Goal: Transaction & Acquisition: Book appointment/travel/reservation

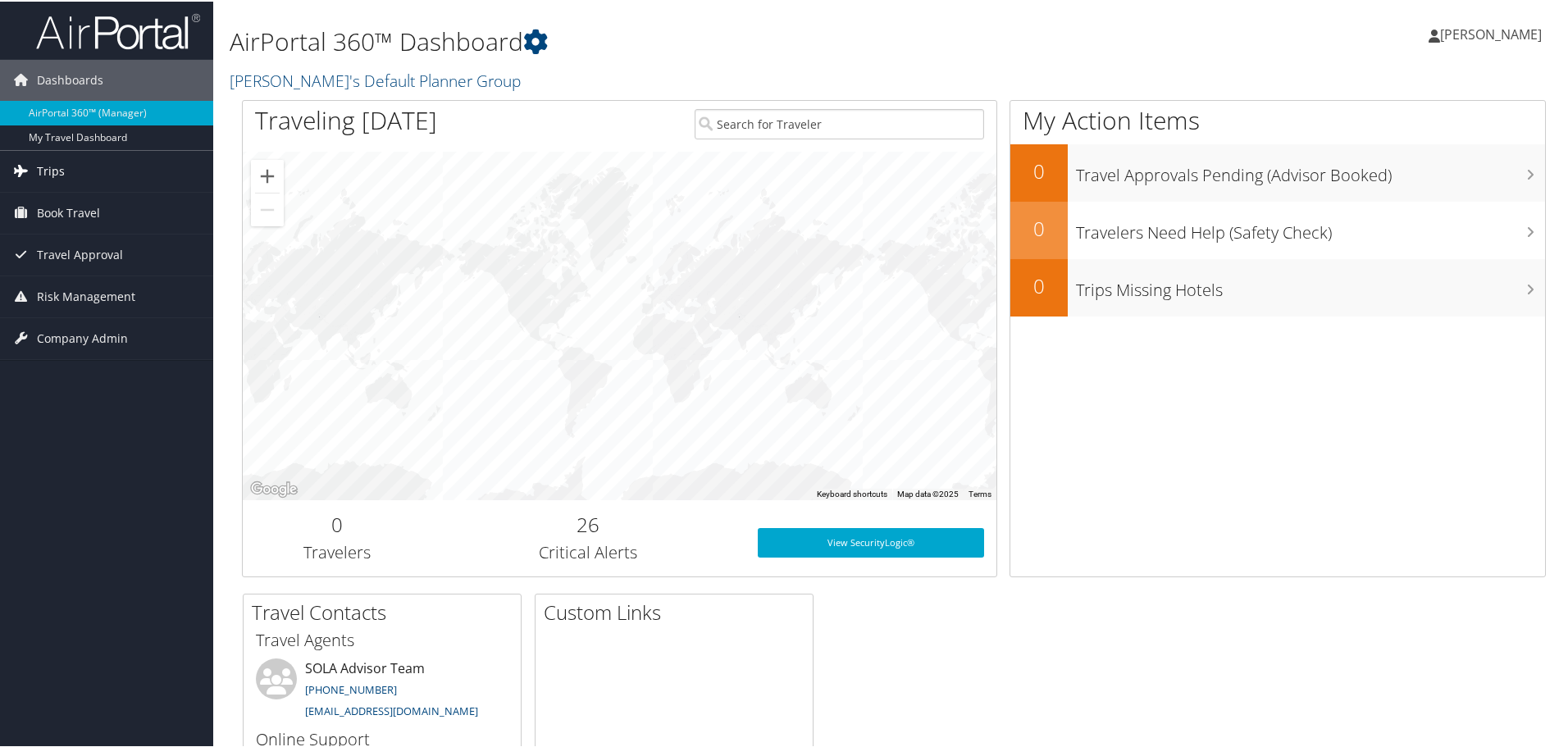
click at [39, 159] on span "Trips" at bounding box center [51, 170] width 28 height 41
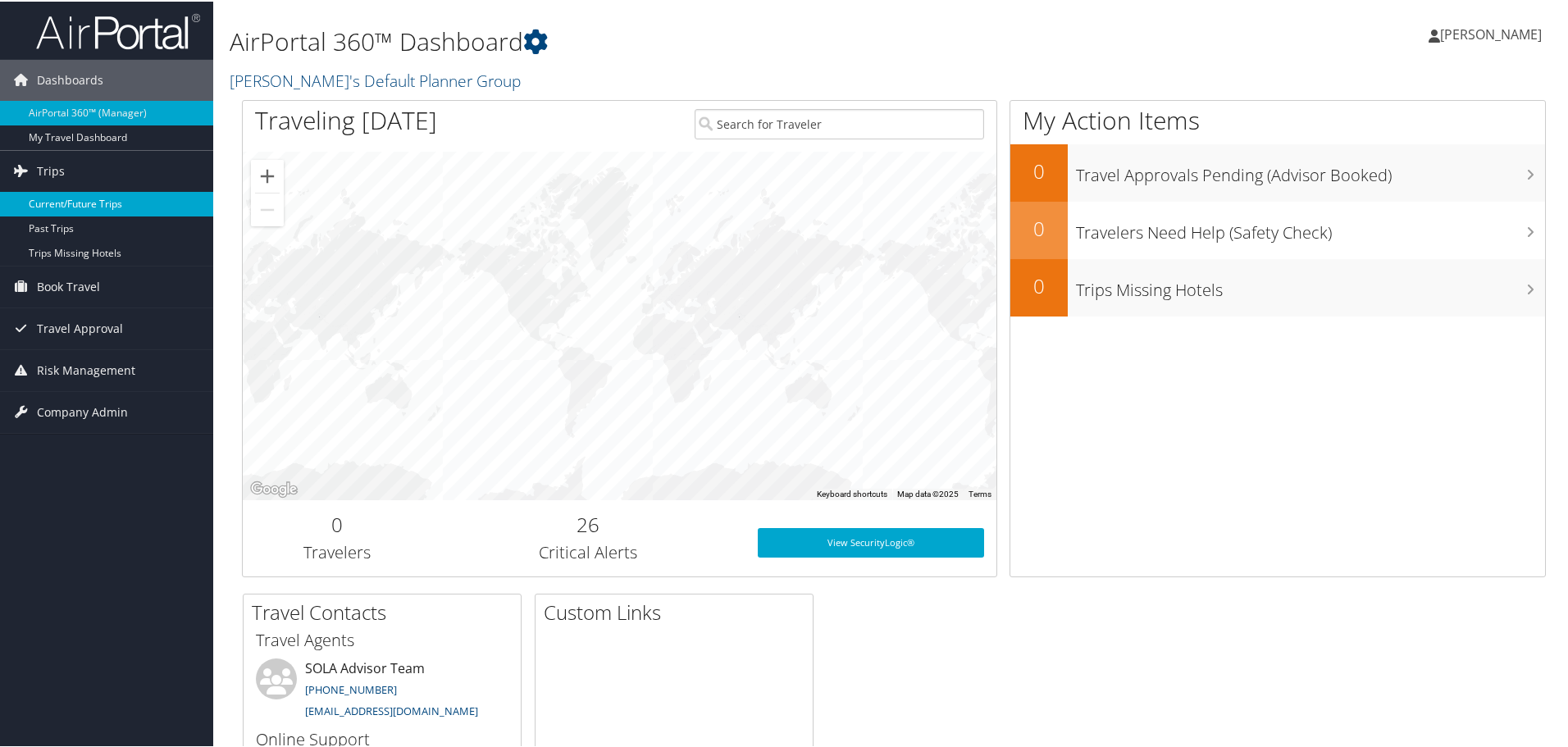
click at [59, 198] on link "Current/Future Trips" at bounding box center [107, 202] width 213 height 25
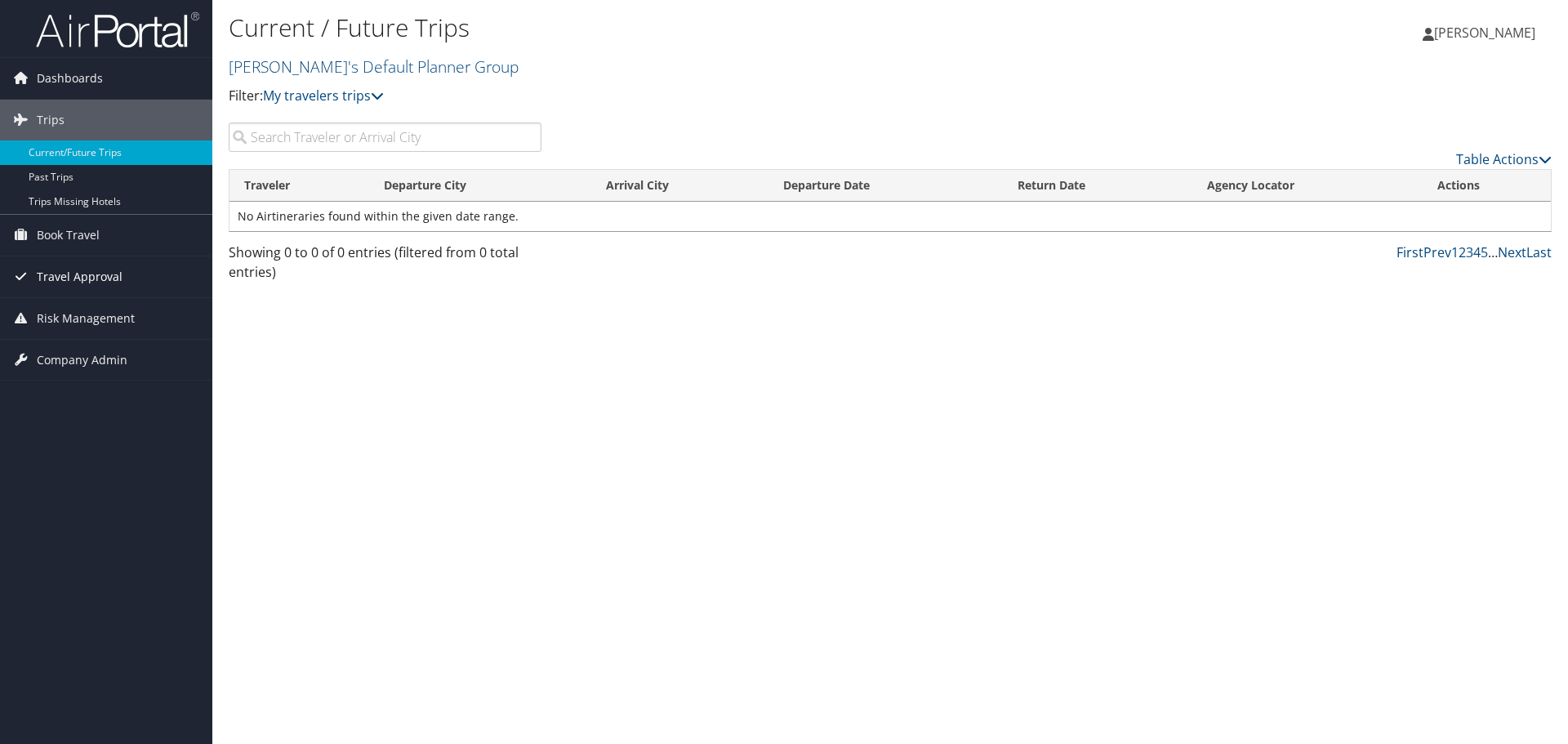
click at [73, 276] on span "Travel Approval" at bounding box center [80, 277] width 86 height 41
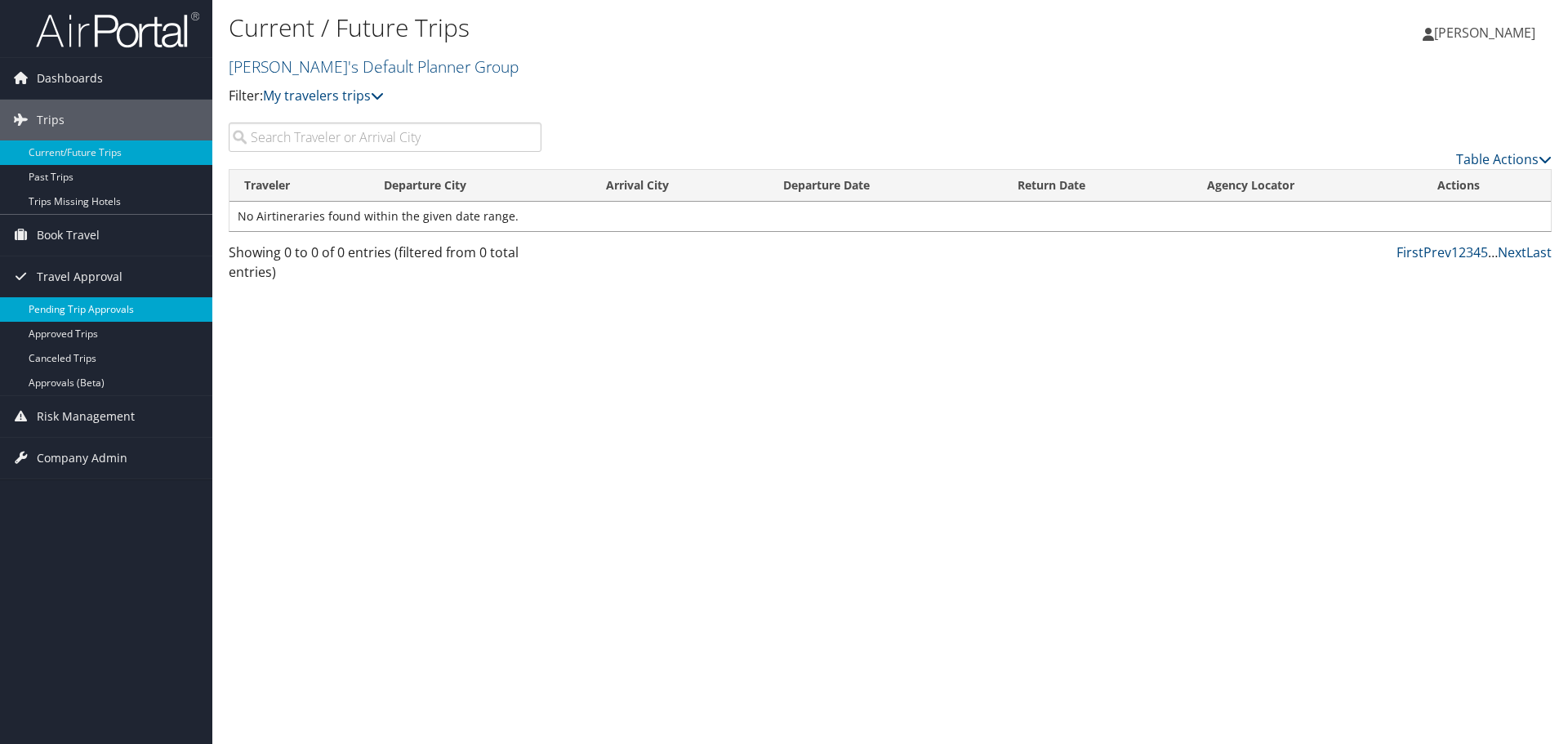
click at [83, 310] on link "Pending Trip Approvals" at bounding box center [106, 309] width 212 height 24
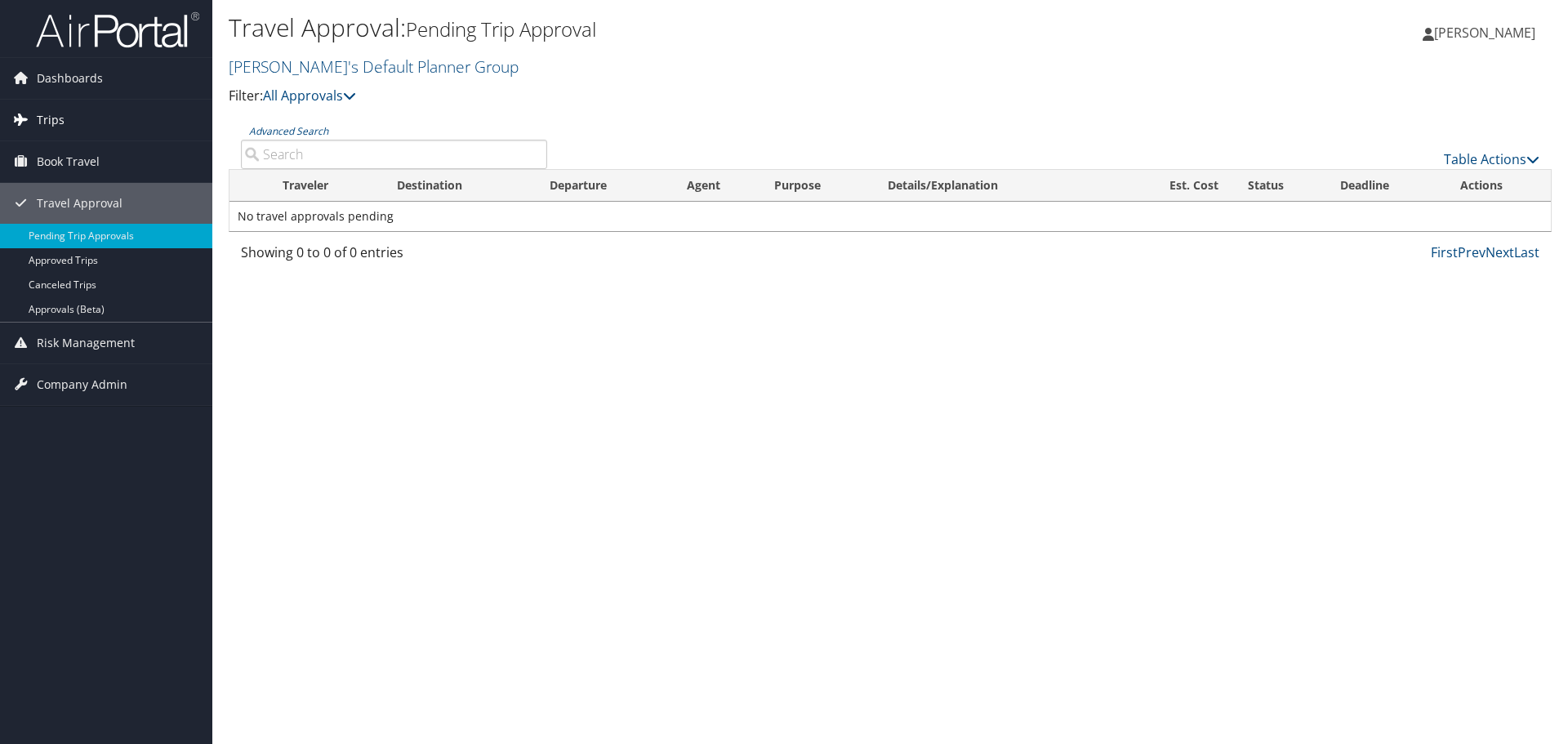
click at [37, 117] on span "Trips" at bounding box center [50, 120] width 28 height 41
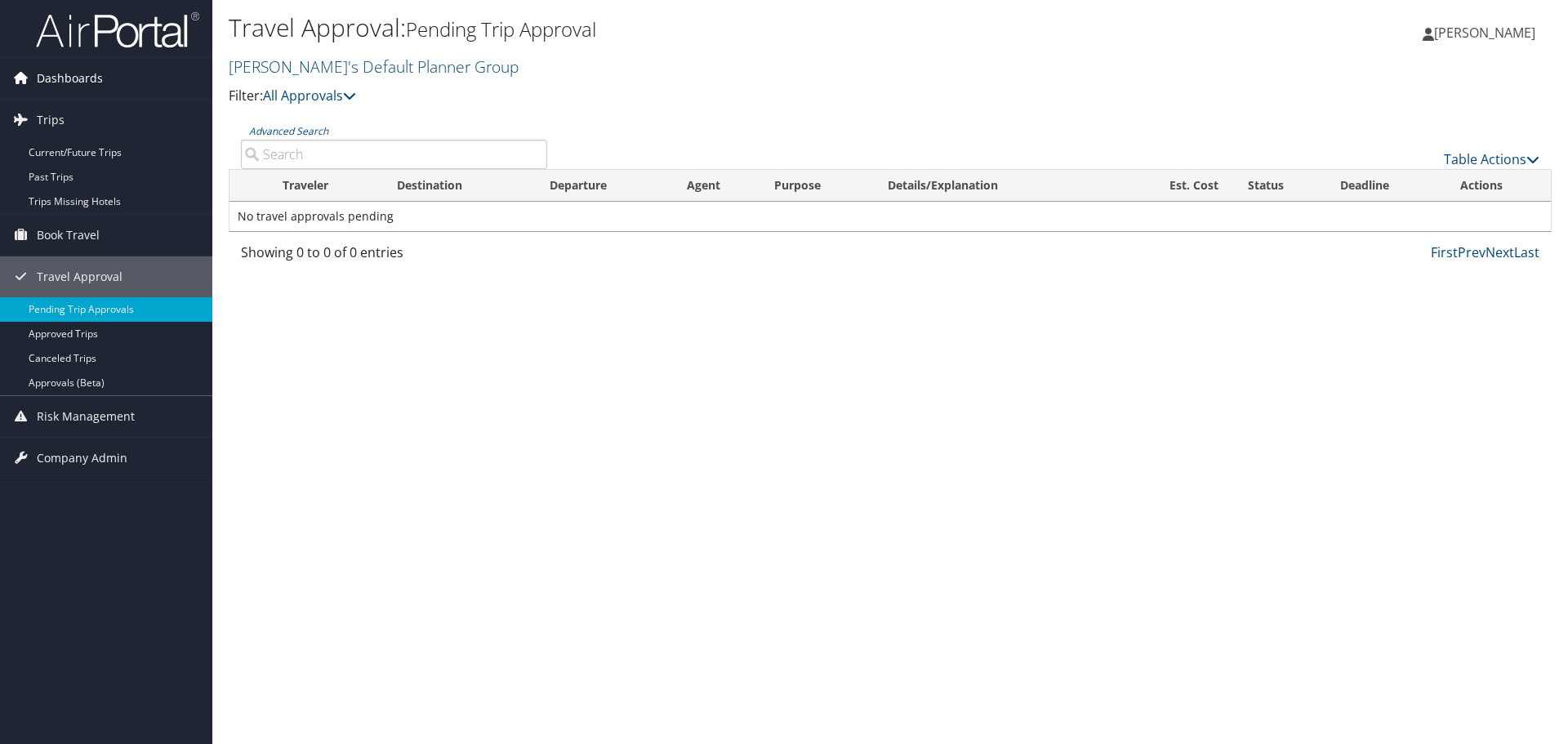
click at [60, 78] on span "Dashboards" at bounding box center [70, 78] width 66 height 41
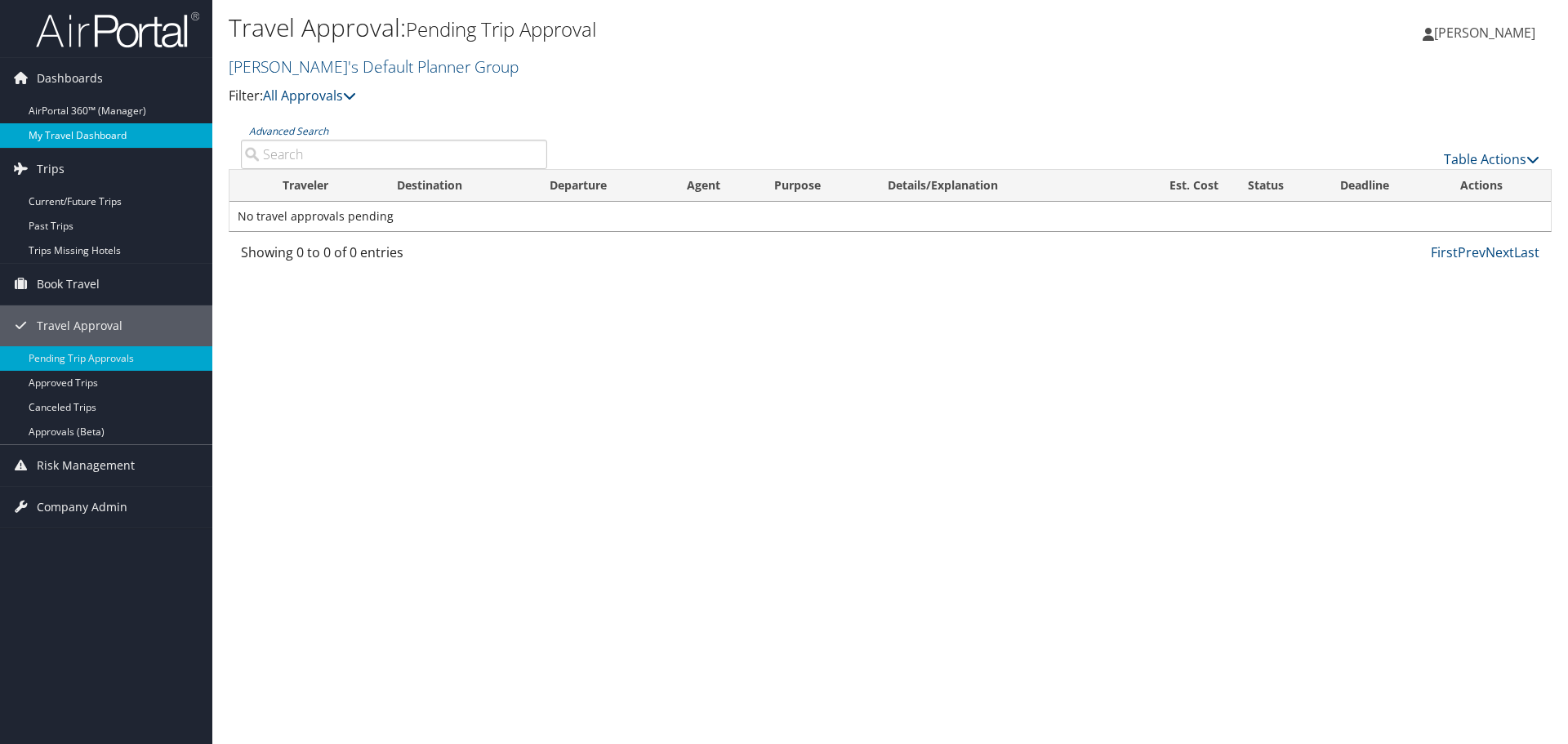
click at [69, 136] on link "My Travel Dashboard" at bounding box center [106, 135] width 212 height 24
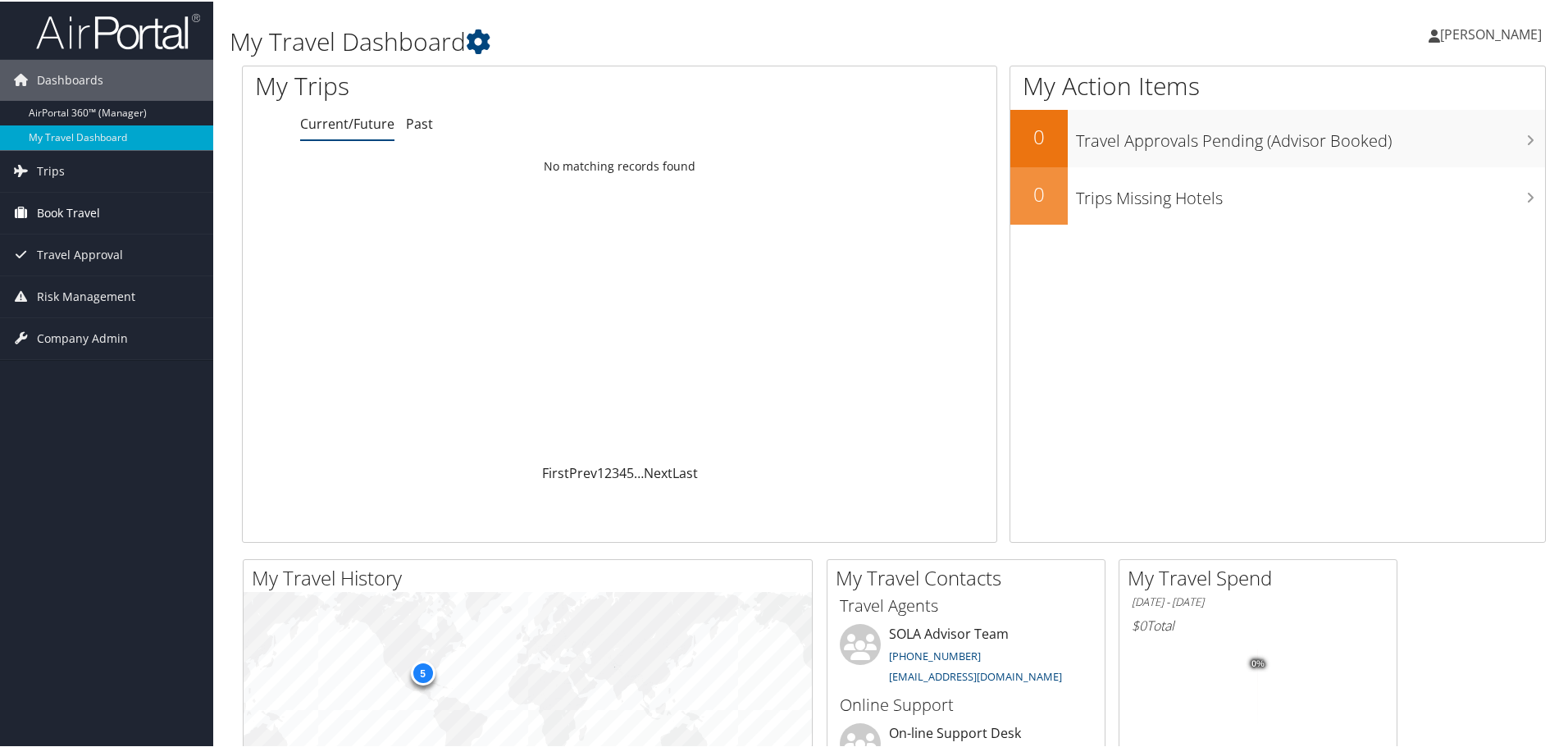
click at [68, 206] on span "Book Travel" at bounding box center [68, 211] width 63 height 41
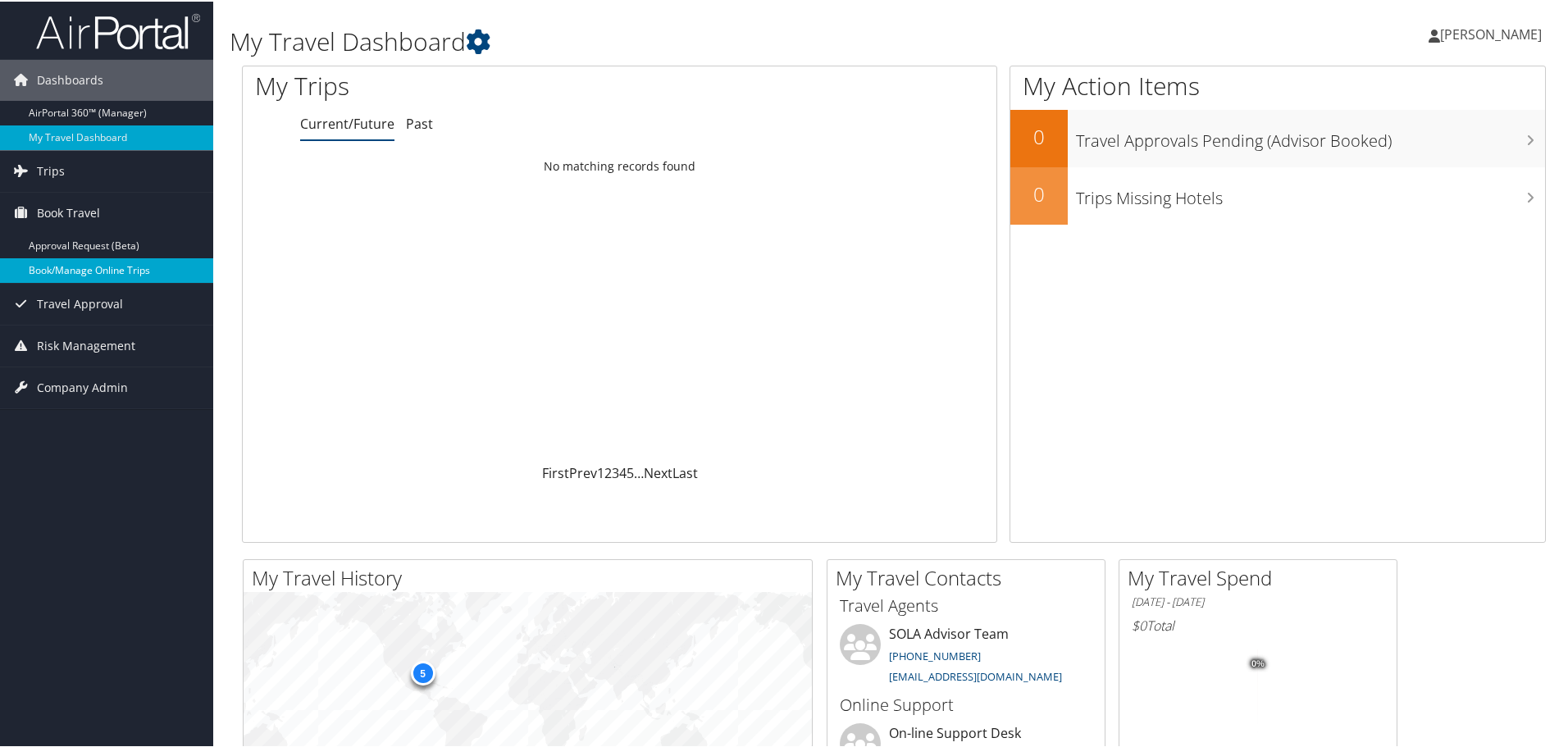
click at [77, 267] on link "Book/Manage Online Trips" at bounding box center [107, 269] width 213 height 25
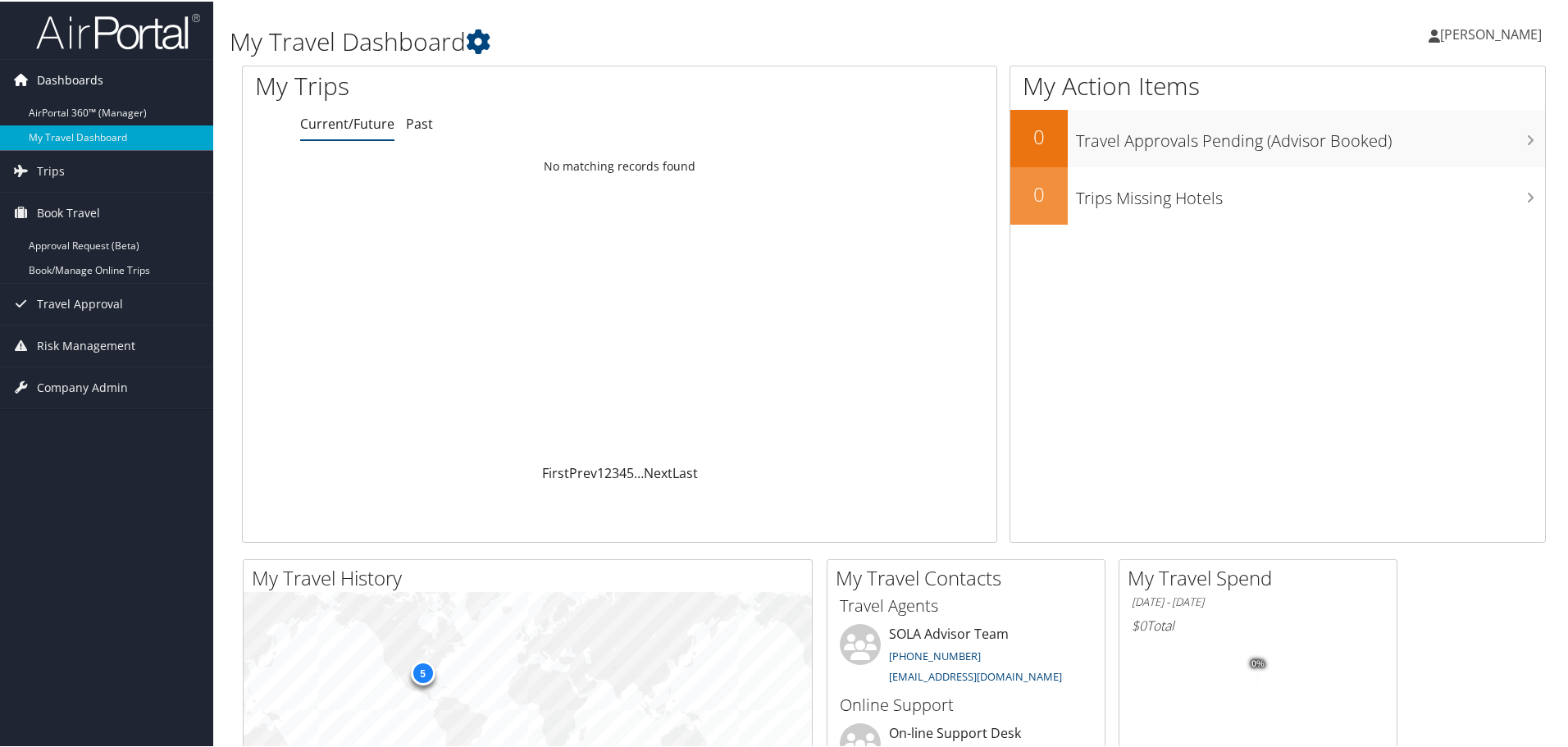
click at [64, 78] on span "Dashboards" at bounding box center [70, 79] width 67 height 41
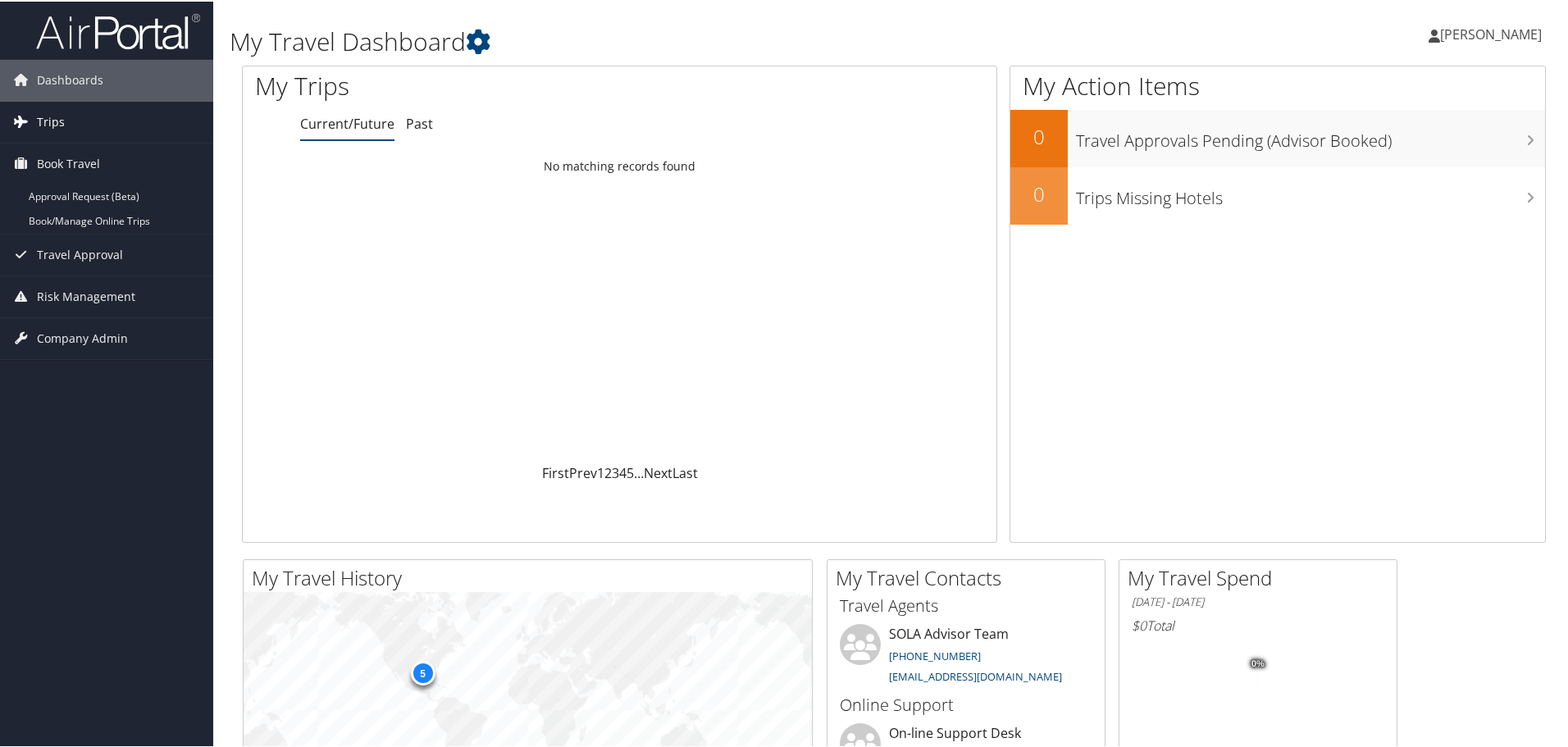
click at [53, 122] on span "Trips" at bounding box center [51, 120] width 28 height 41
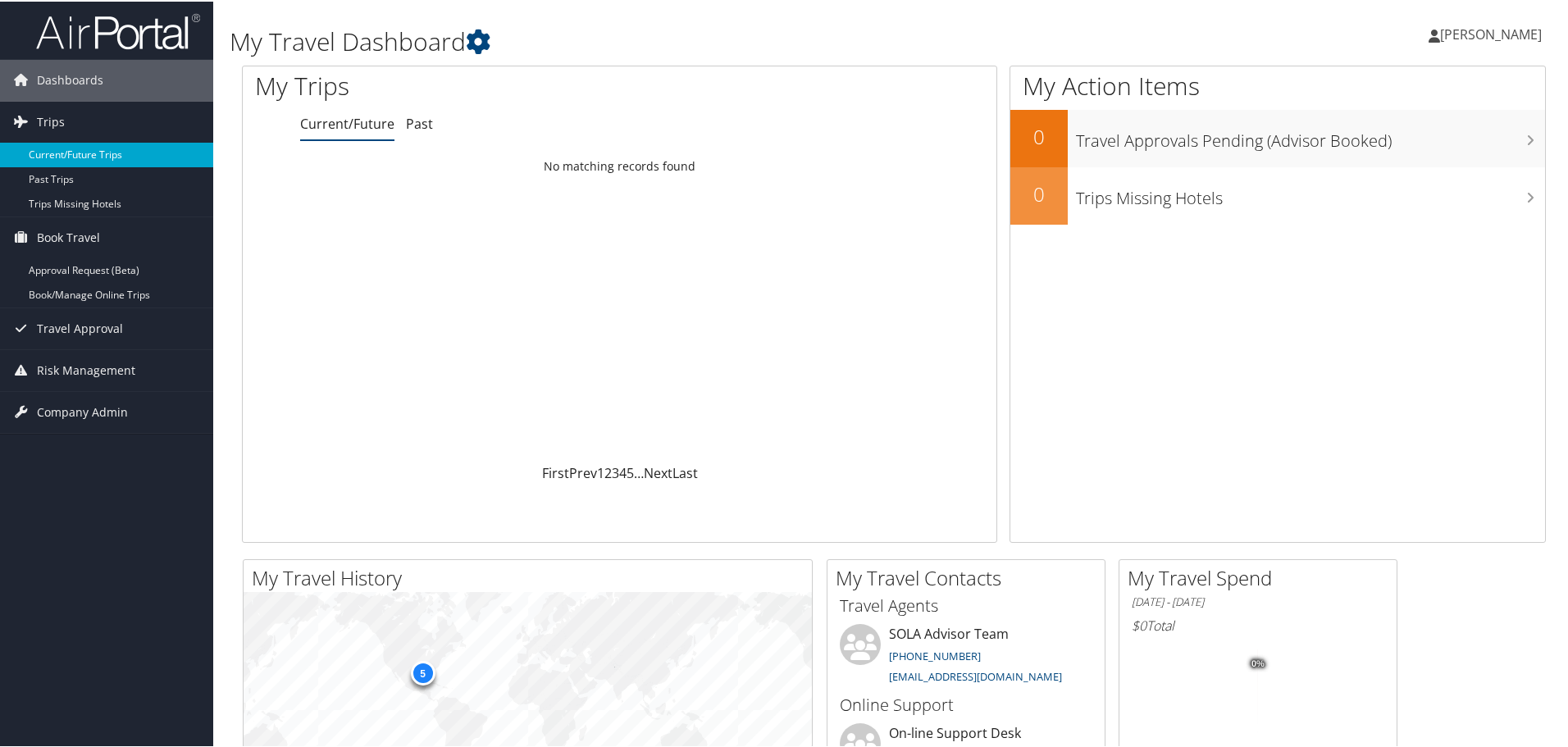
click at [56, 155] on link "Current/Future Trips" at bounding box center [107, 153] width 213 height 25
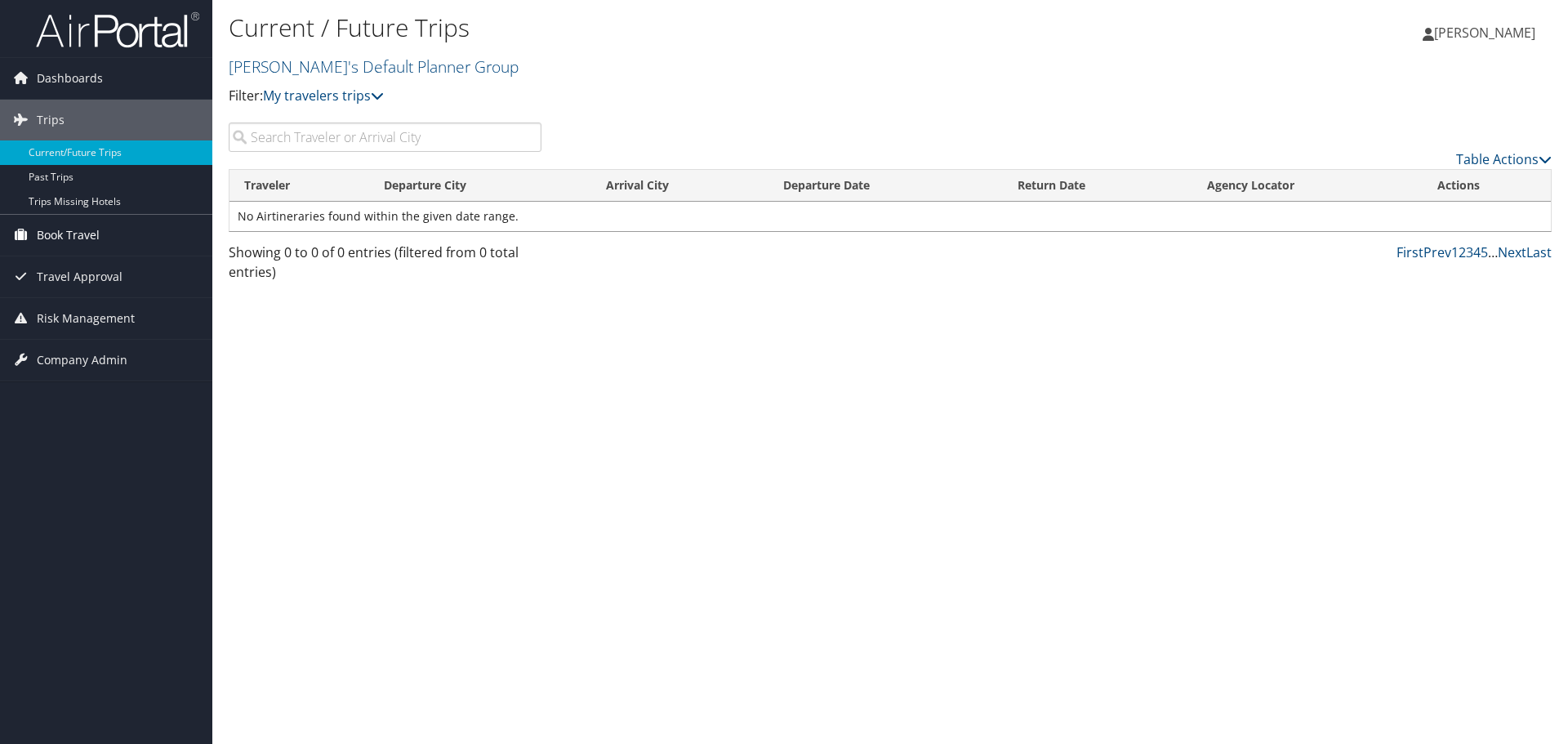
click at [53, 228] on span "Book Travel" at bounding box center [68, 235] width 63 height 41
click at [66, 286] on link "Book/Manage Online Trips" at bounding box center [106, 292] width 212 height 24
